Goal: Navigation & Orientation: Find specific page/section

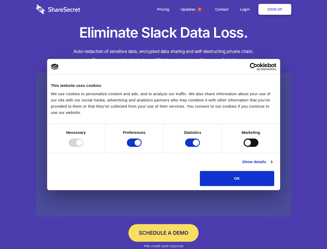
click at [83, 147] on div at bounding box center [76, 142] width 15 height 8
click at [142, 147] on input "Preferences" at bounding box center [134, 142] width 15 height 8
checkbox input "false"
click at [193, 147] on input "Statistics" at bounding box center [192, 142] width 15 height 8
checkbox input "false"
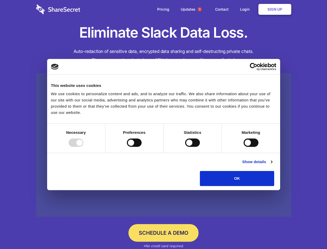
click at [244, 147] on input "Marketing" at bounding box center [251, 142] width 15 height 8
checkbox input "true"
click at [272, 165] on link "Show details" at bounding box center [257, 162] width 30 height 6
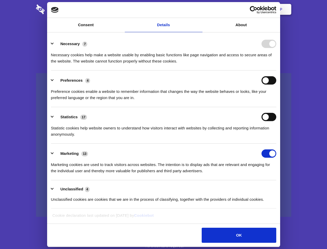
click at [276, 101] on div "Preferences 4 Preference cookies enable a website to remember information that …" at bounding box center [163, 88] width 225 height 25
click at [199, 9] on span "1" at bounding box center [200, 9] width 4 height 4
